Goal: Task Accomplishment & Management: Complete application form

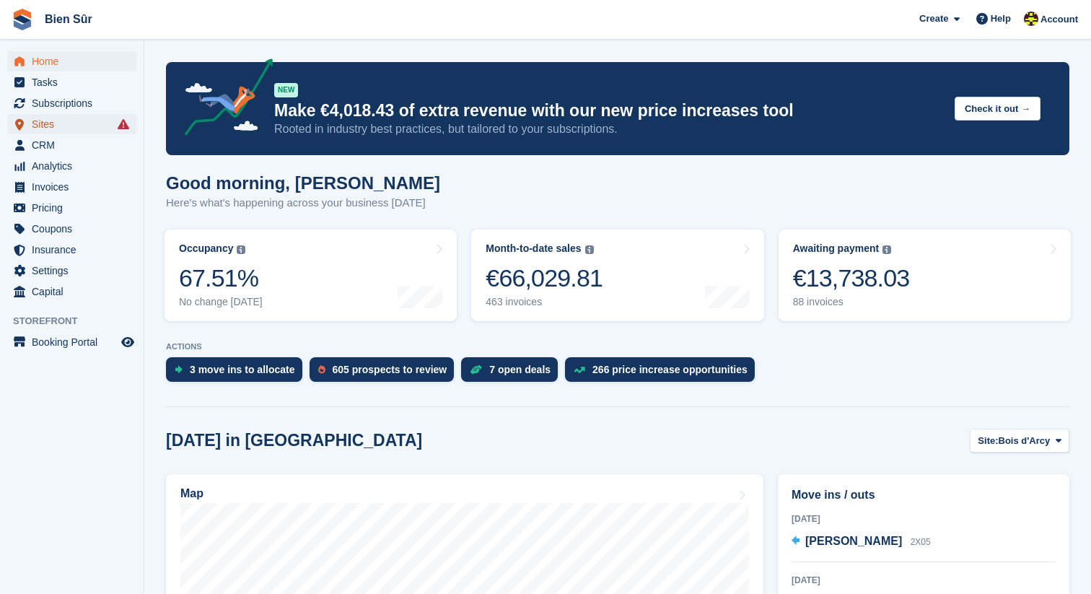
click at [56, 121] on span "Sites" at bounding box center [75, 124] width 87 height 20
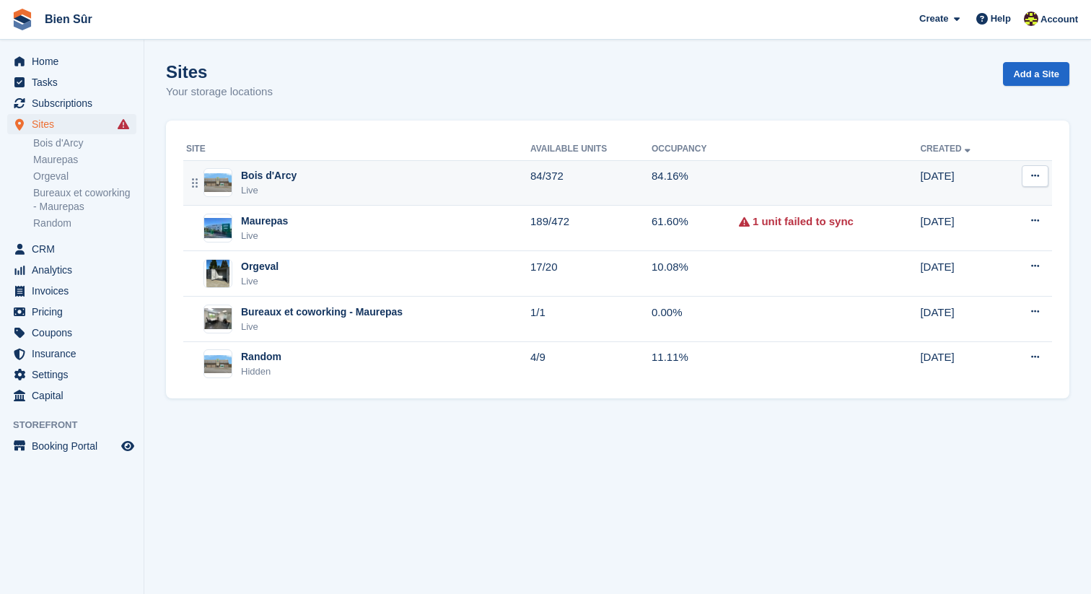
click at [295, 186] on div "Live" at bounding box center [269, 190] width 56 height 14
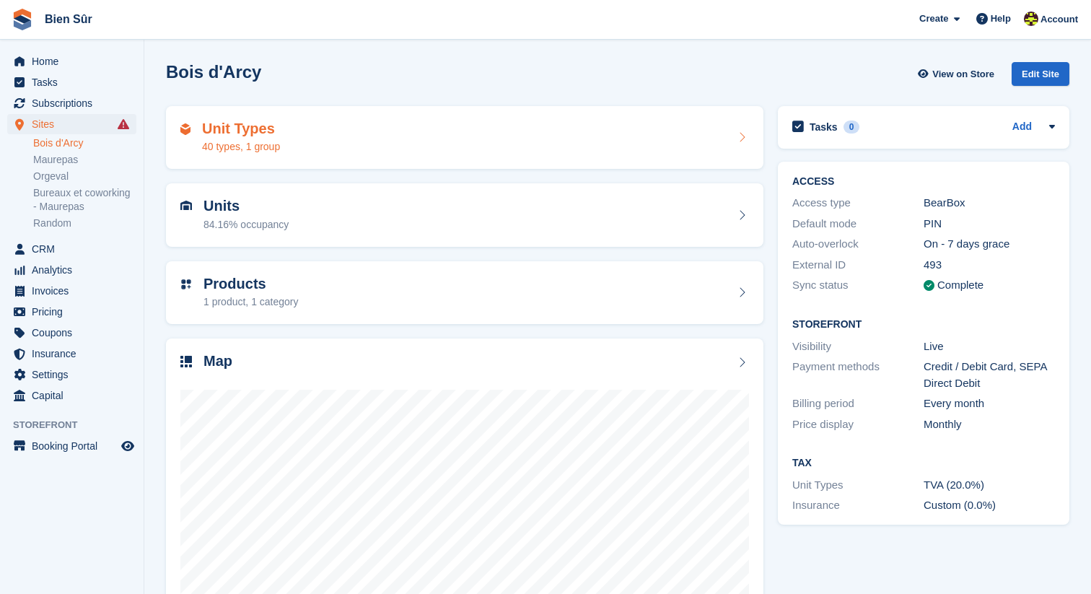
click at [354, 149] on div "Unit Types 40 types, 1 group" at bounding box center [464, 138] width 569 height 35
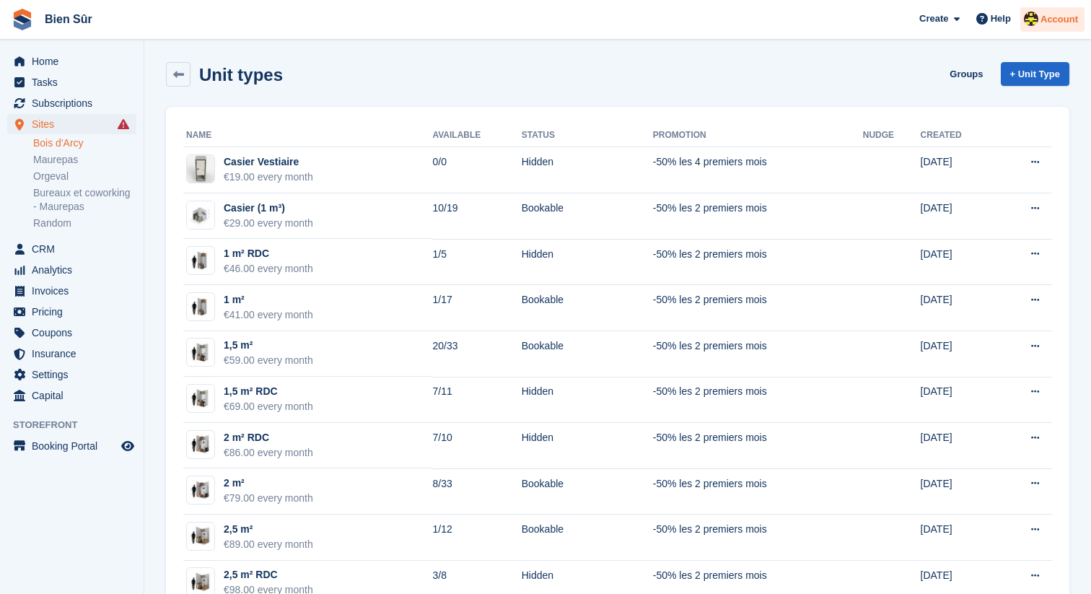
click at [1027, 17] on img at bounding box center [1031, 19] width 14 height 14
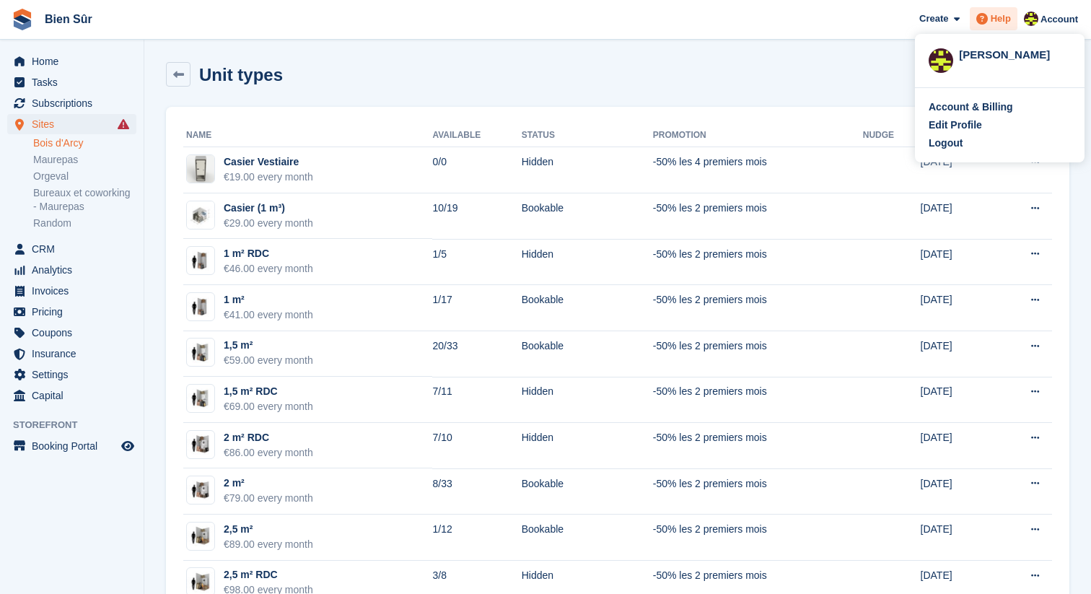
click at [991, 16] on span "Help" at bounding box center [1001, 19] width 20 height 14
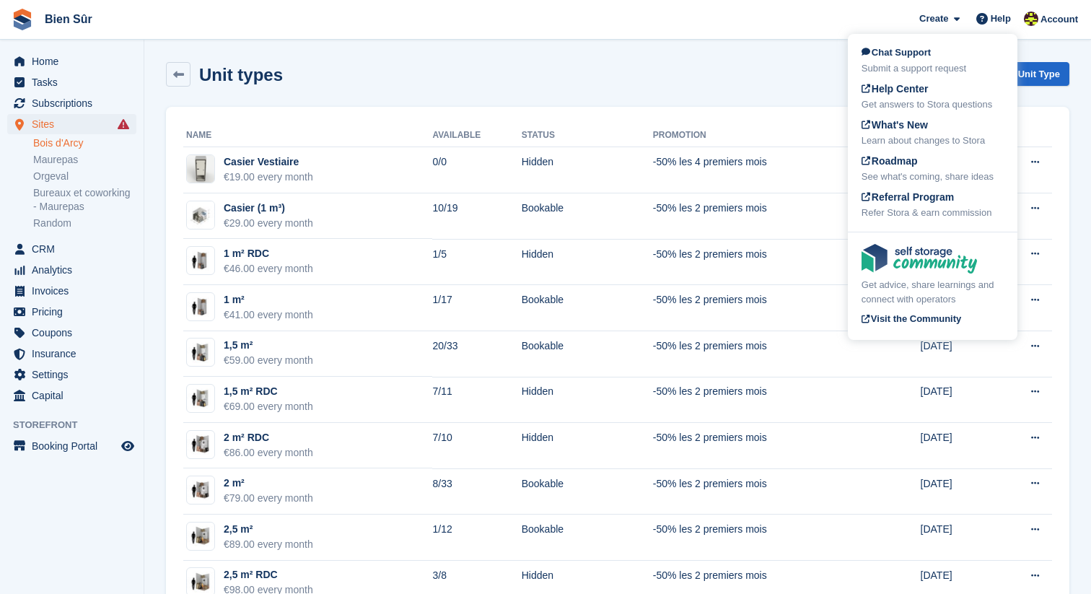
click at [889, 43] on div "Chat Support Submit a support request Help Center Get answers to Stora question…" at bounding box center [933, 133] width 170 height 192
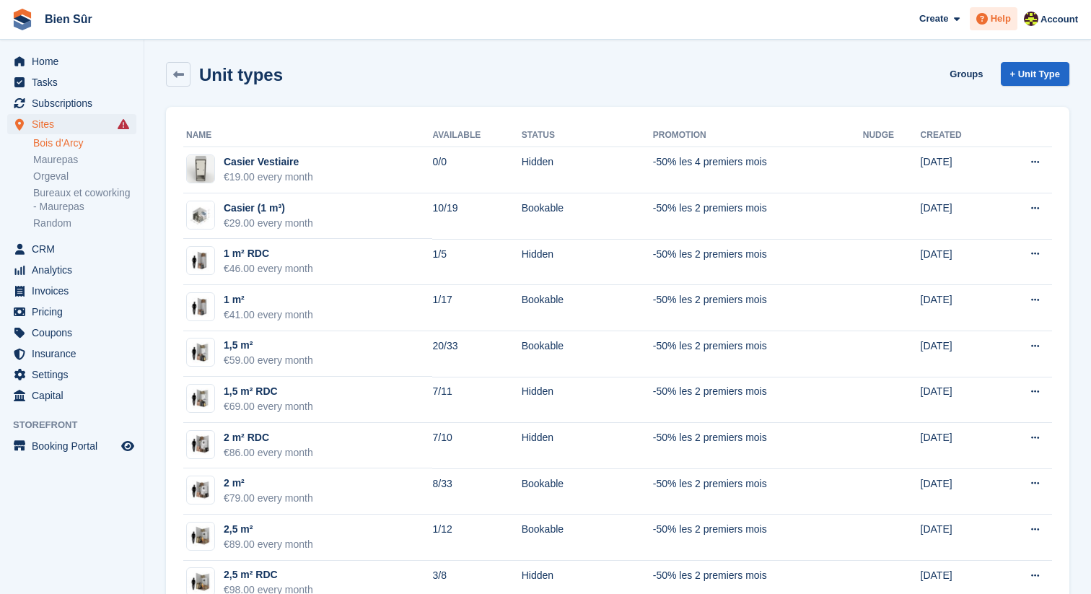
click at [983, 25] on icon at bounding box center [982, 19] width 12 height 12
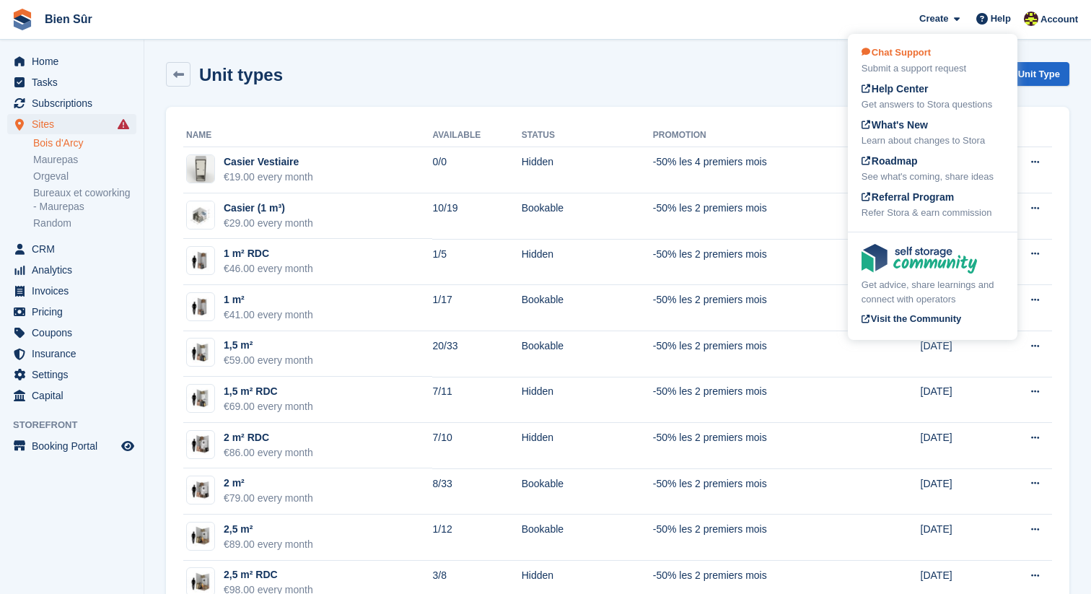
click at [958, 68] on div "Submit a support request" at bounding box center [933, 68] width 142 height 14
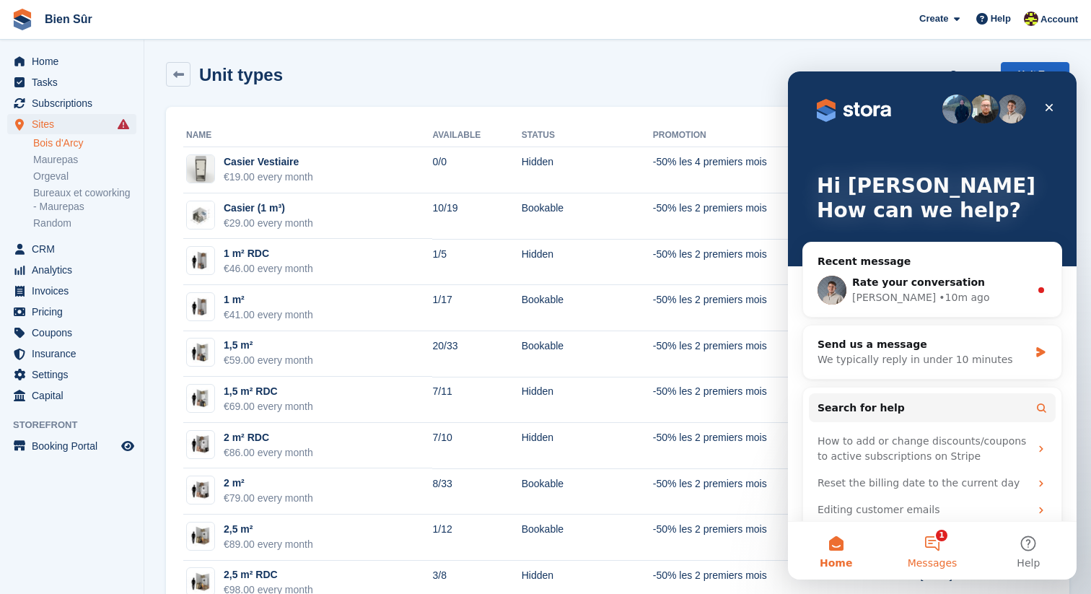
click at [940, 543] on button "1 Messages" at bounding box center [932, 551] width 96 height 58
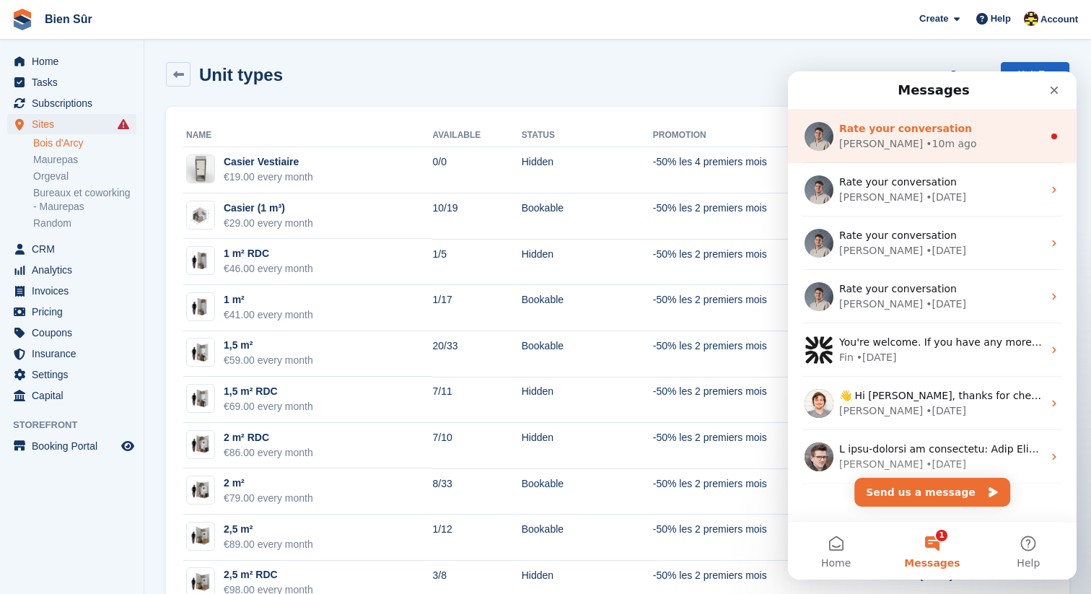
click at [958, 145] on div "Bradley • 10m ago" at bounding box center [940, 143] width 203 height 15
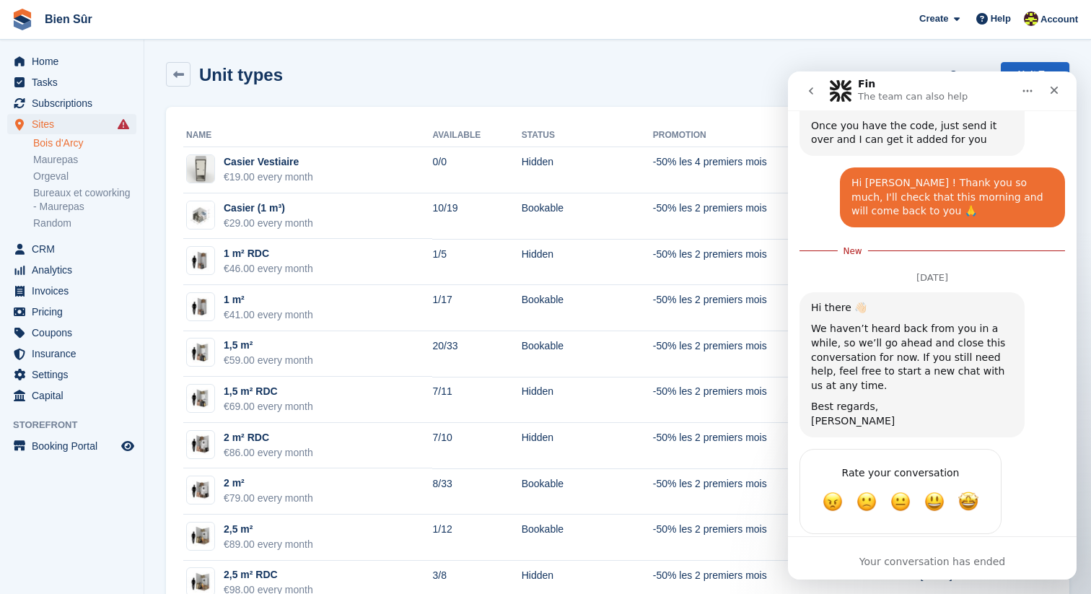
scroll to position [1027, 0]
click at [944, 489] on span "Great" at bounding box center [934, 502] width 26 height 26
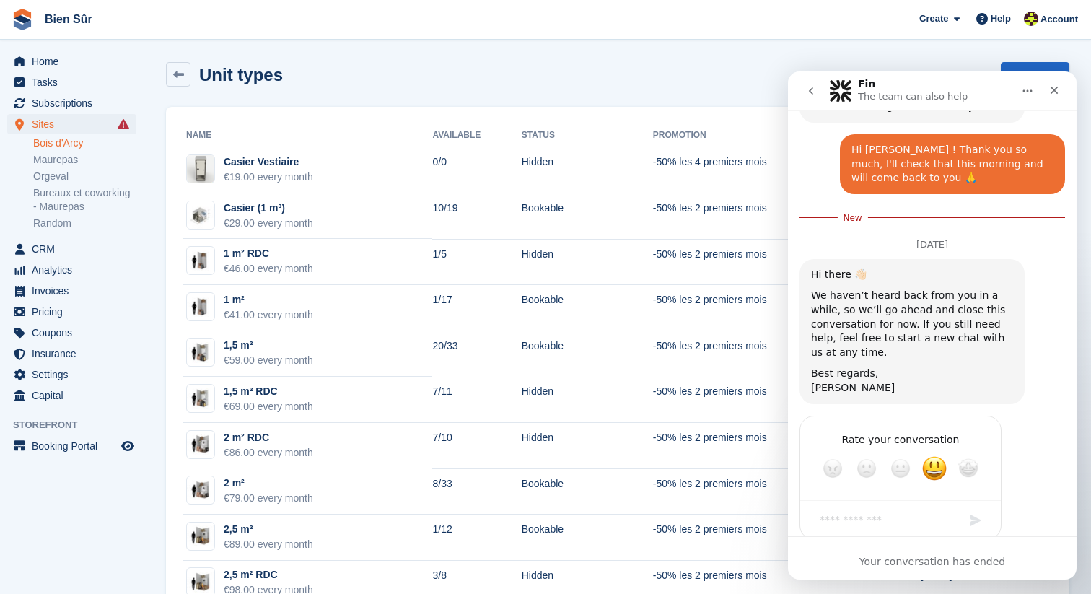
scroll to position [1066, 0]
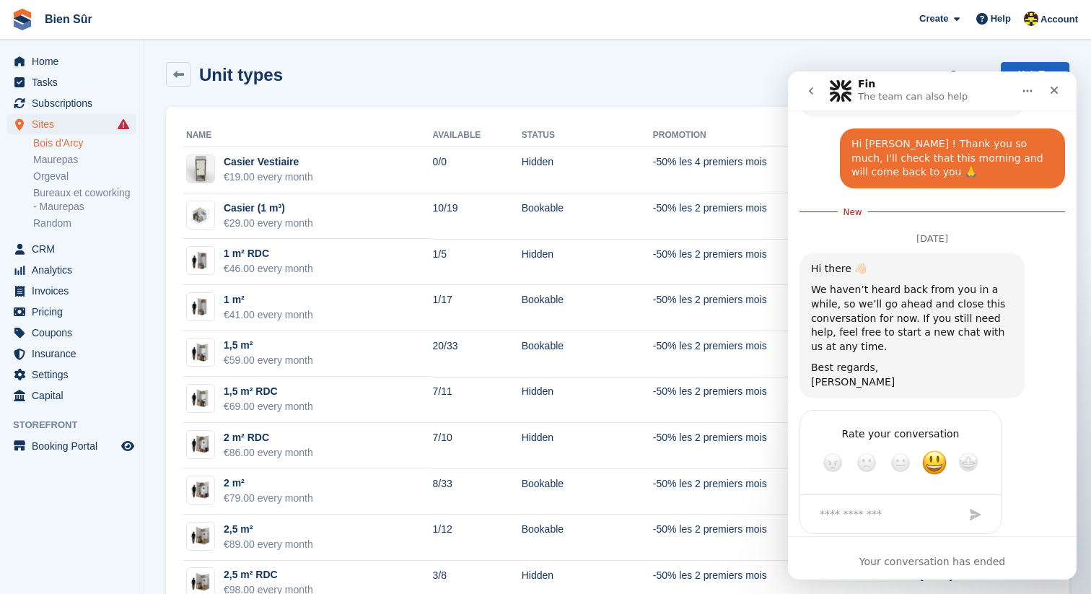
click at [802, 101] on button "go back" at bounding box center [810, 90] width 27 height 27
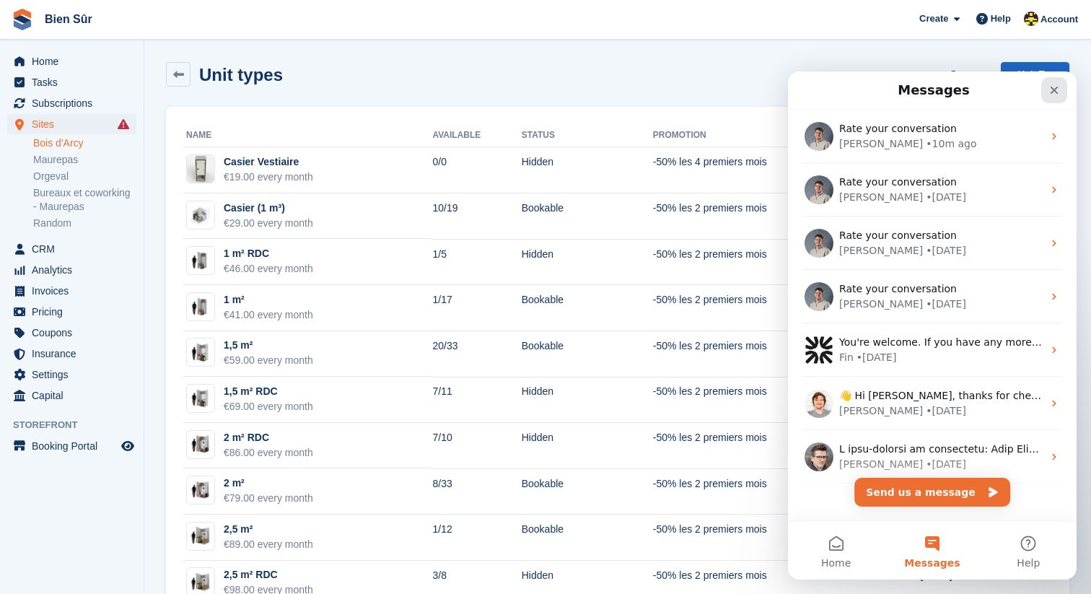
click at [1057, 92] on icon "Close" at bounding box center [1055, 91] width 8 height 8
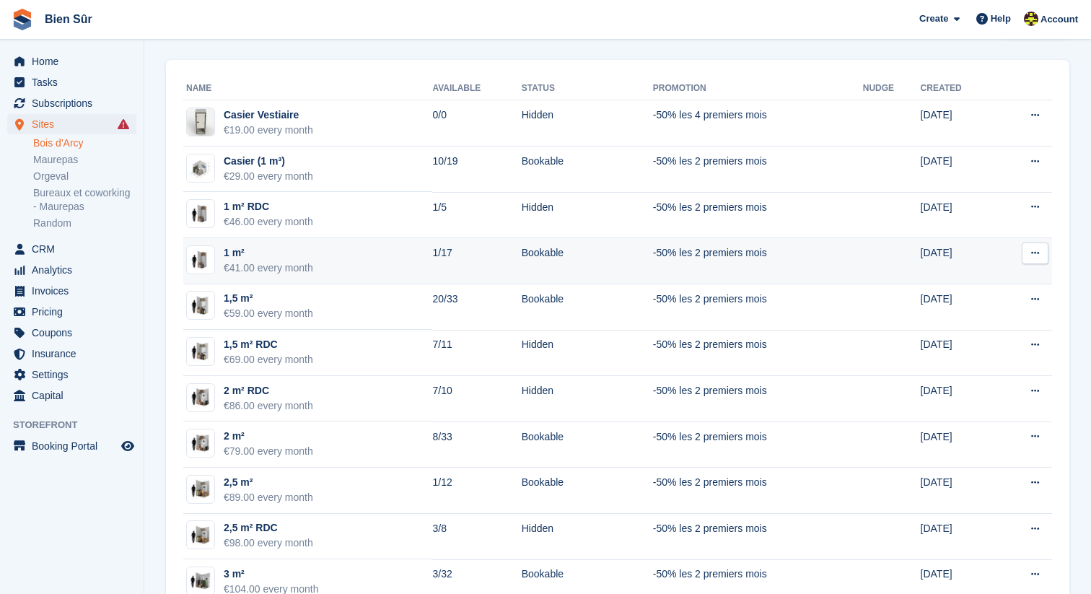
scroll to position [51, 0]
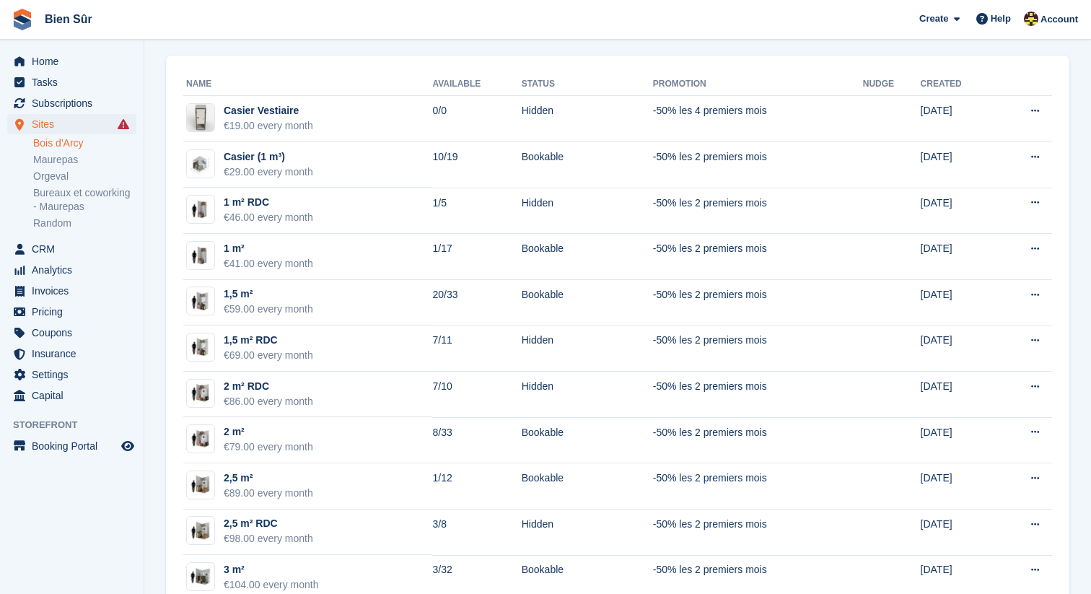
click at [89, 144] on link "Bois d'Arcy" at bounding box center [84, 143] width 103 height 14
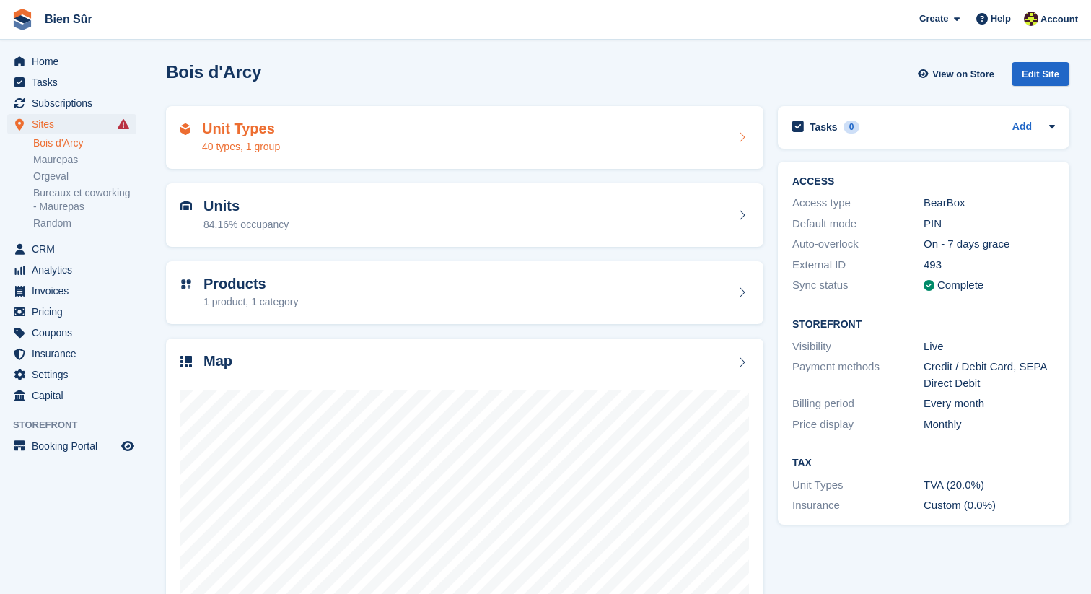
click at [229, 139] on div "Unit Types 40 types, 1 group" at bounding box center [241, 138] width 78 height 35
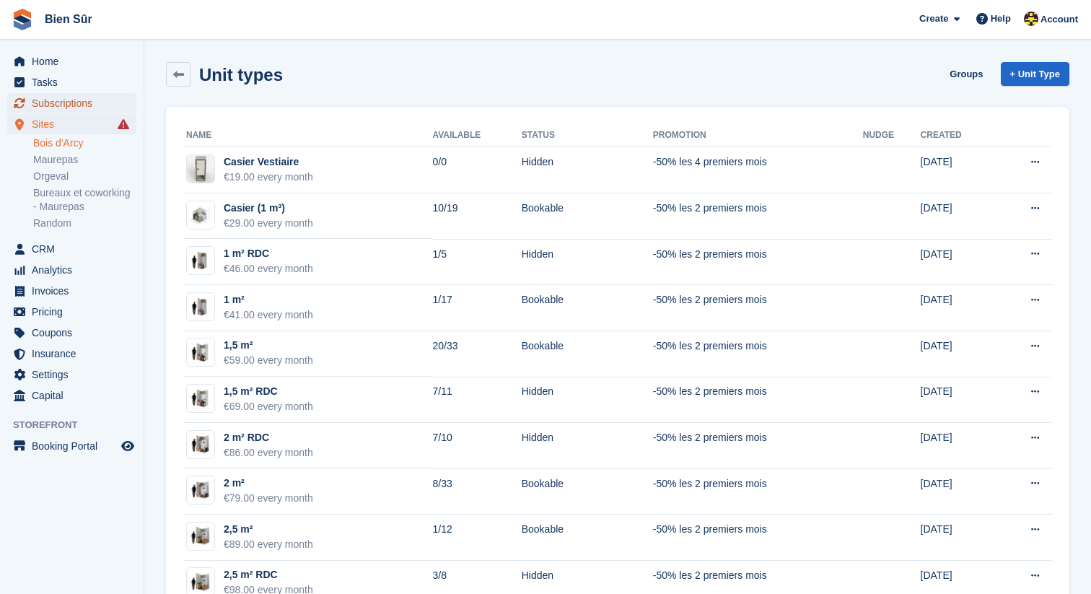
click at [55, 103] on span "Subscriptions" at bounding box center [75, 103] width 87 height 20
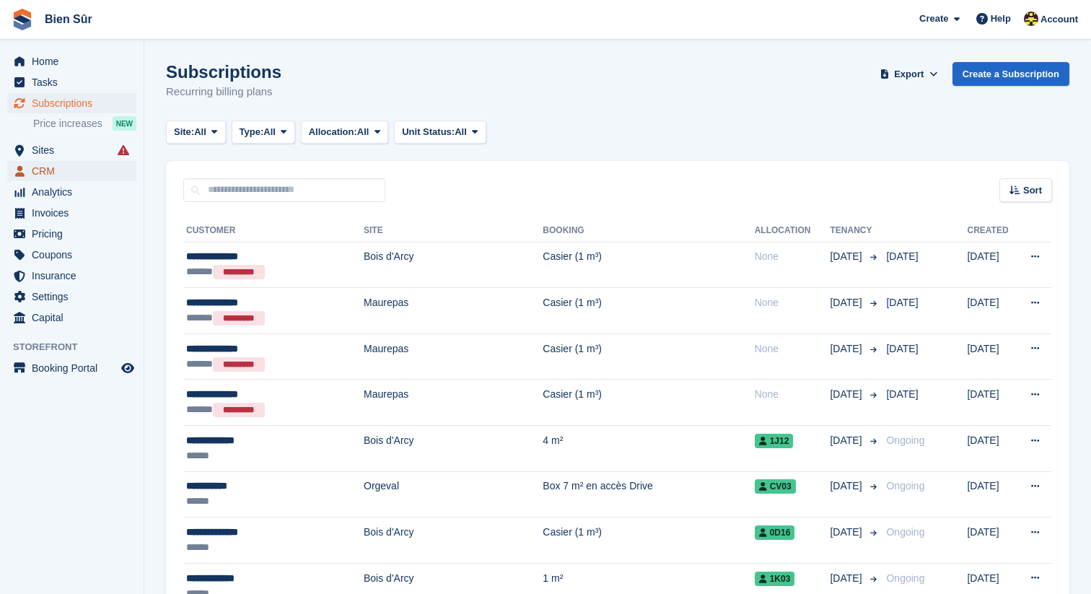
click at [95, 174] on span "CRM" at bounding box center [75, 171] width 87 height 20
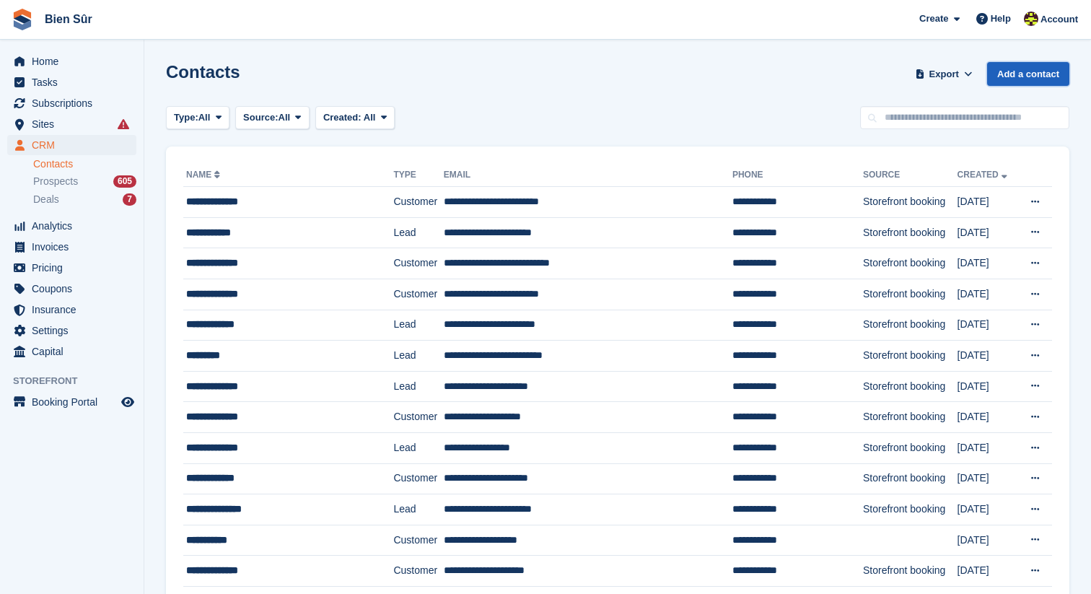
click at [1028, 67] on link "Add a contact" at bounding box center [1028, 74] width 82 height 24
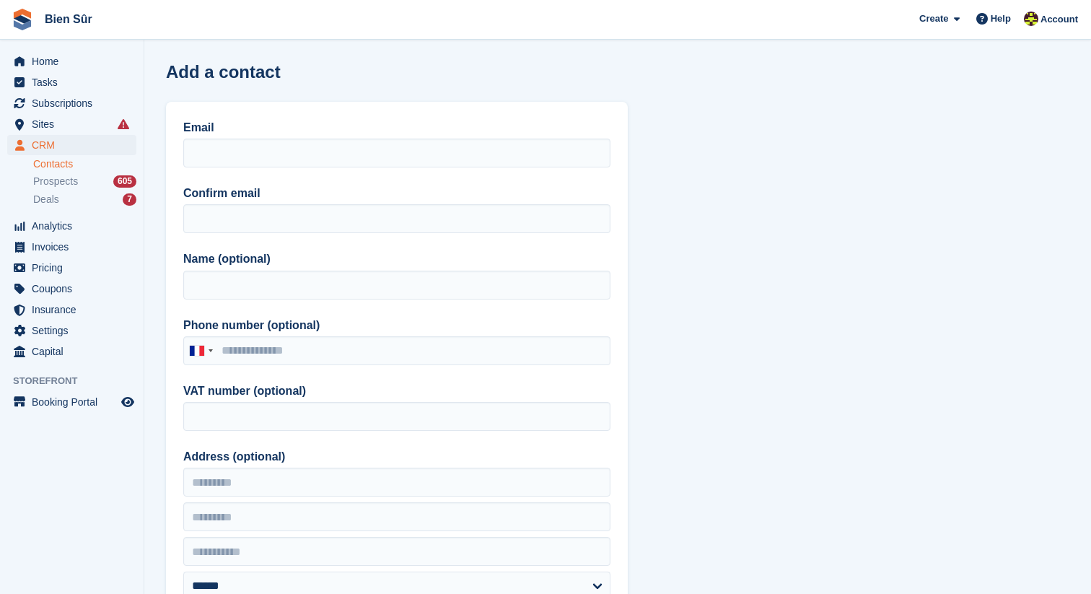
click at [69, 163] on link "Contacts" at bounding box center [84, 164] width 103 height 14
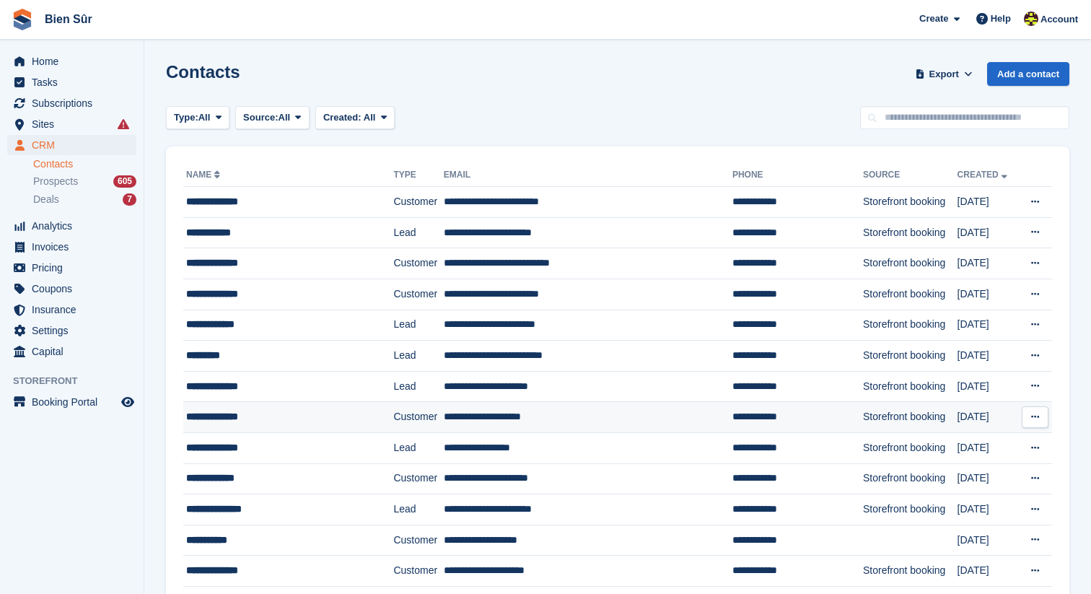
click at [253, 416] on div "**********" at bounding box center [276, 416] width 181 height 15
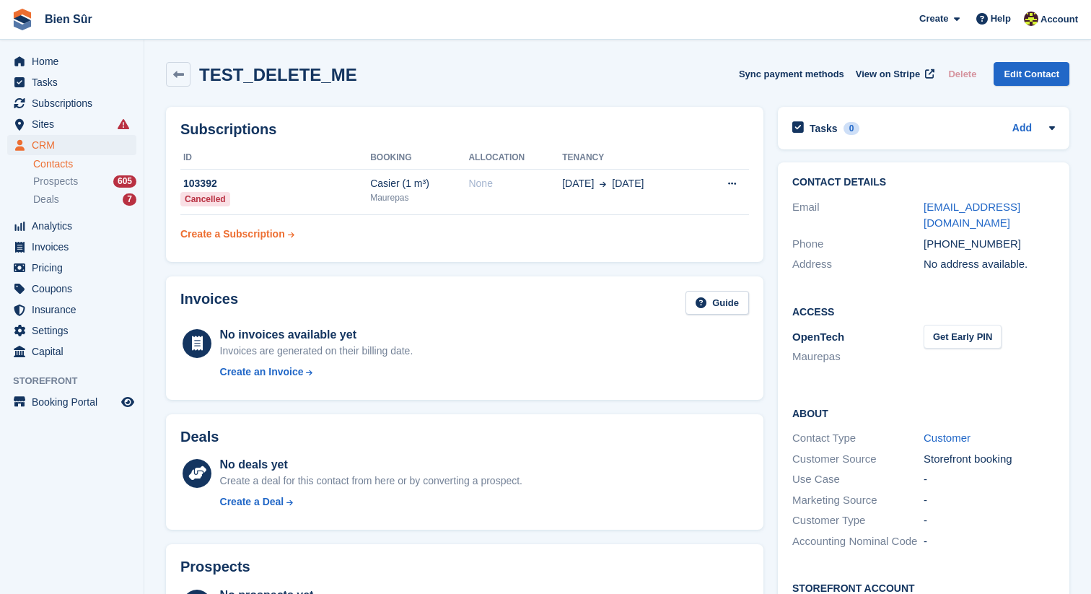
click at [273, 235] on div "Create a Subscription" at bounding box center [232, 234] width 105 height 15
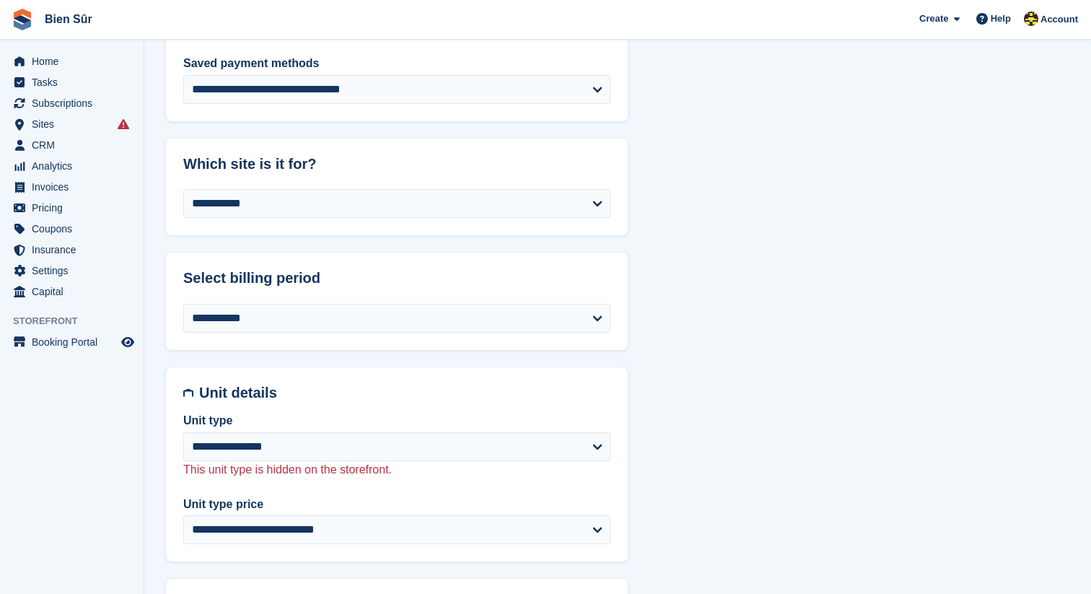
scroll to position [357, 0]
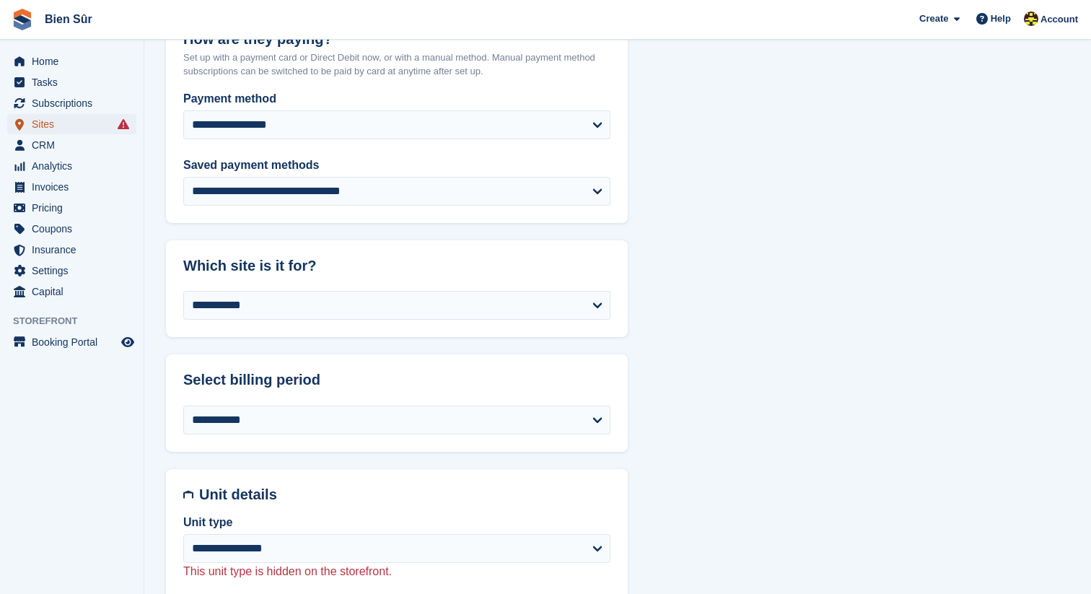
click at [98, 131] on span "Sites" at bounding box center [75, 124] width 87 height 20
